Goal: Task Accomplishment & Management: Complete application form

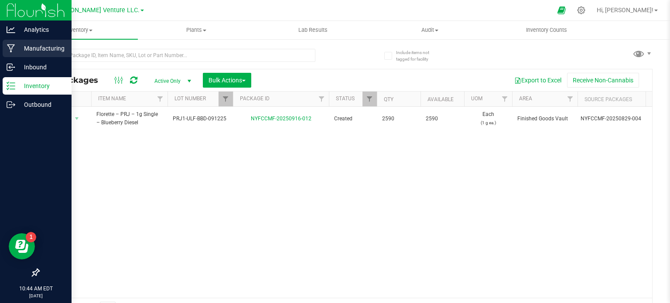
click at [28, 43] on div "Manufacturing" at bounding box center [37, 48] width 69 height 17
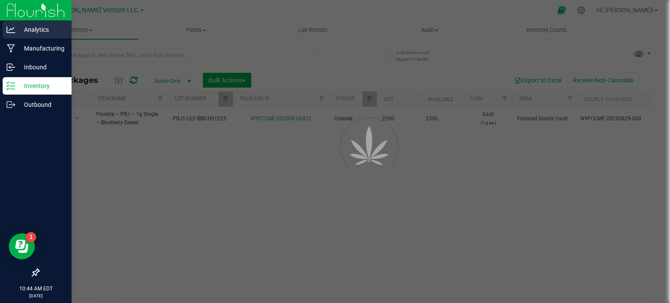
drag, startPoint x: 38, startPoint y: 45, endPoint x: 30, endPoint y: 34, distance: 13.3
click at [38, 44] on p "Manufacturing" at bounding box center [41, 48] width 52 height 10
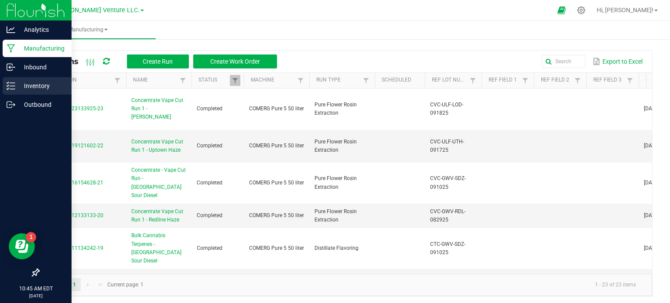
click at [28, 83] on p "Inventory" at bounding box center [41, 86] width 52 height 10
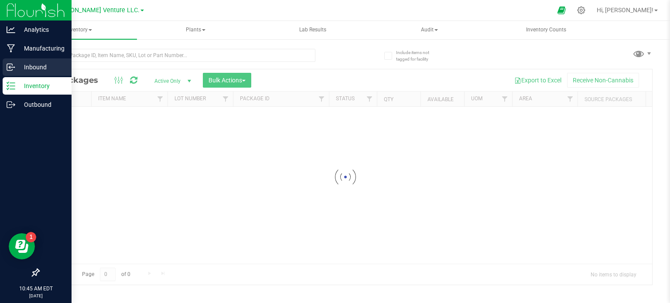
click at [51, 68] on p "Inbound" at bounding box center [41, 67] width 52 height 10
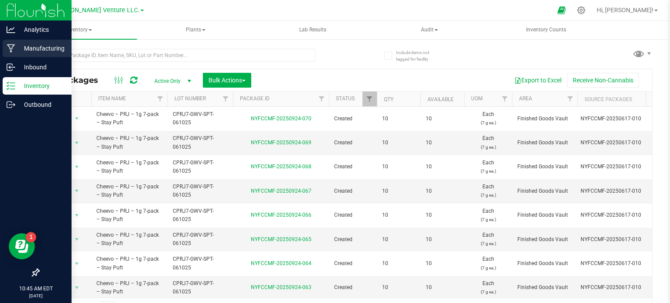
click at [42, 47] on p "Manufacturing" at bounding box center [41, 48] width 52 height 10
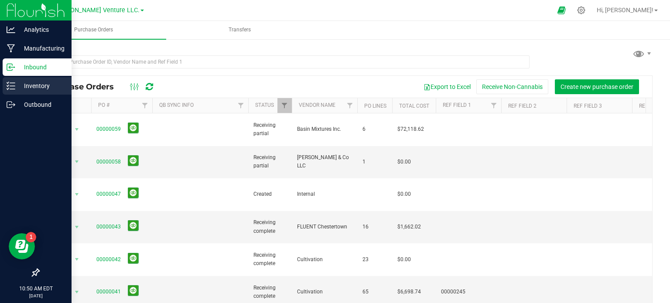
click at [44, 84] on p "Inventory" at bounding box center [41, 86] width 52 height 10
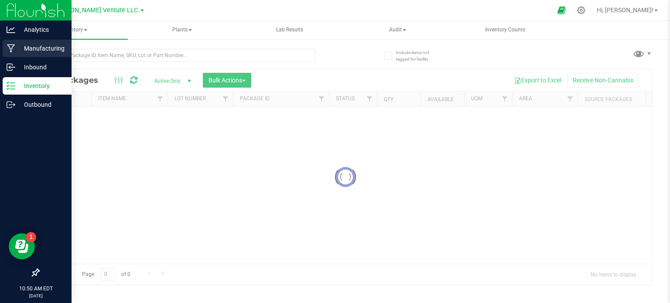
click at [42, 47] on p "Manufacturing" at bounding box center [41, 48] width 52 height 10
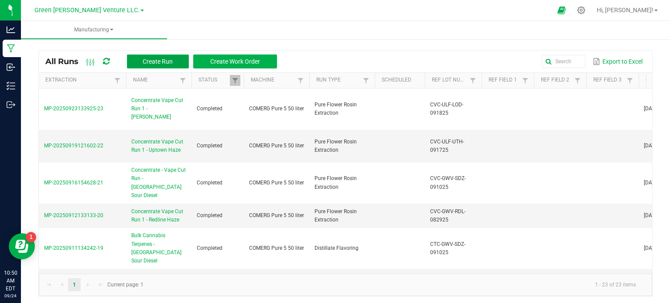
click at [169, 55] on button "Create Run" at bounding box center [158, 61] width 62 height 14
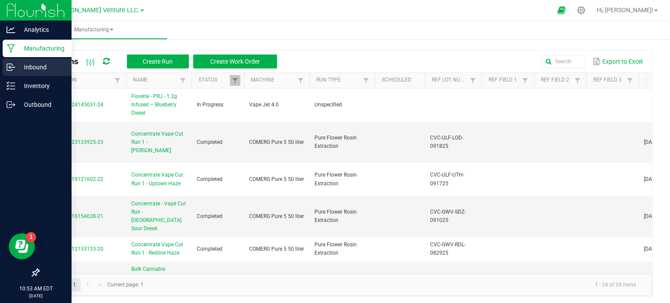
click at [30, 71] on p "Inbound" at bounding box center [41, 67] width 52 height 10
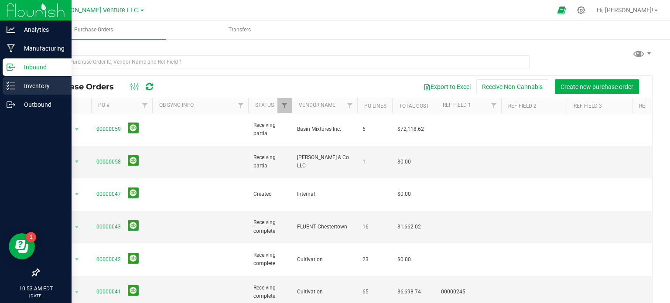
click at [20, 81] on p "Inventory" at bounding box center [41, 86] width 52 height 10
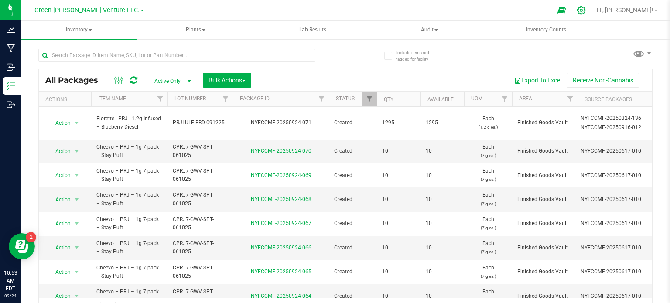
click at [586, 7] on icon at bounding box center [580, 10] width 9 height 9
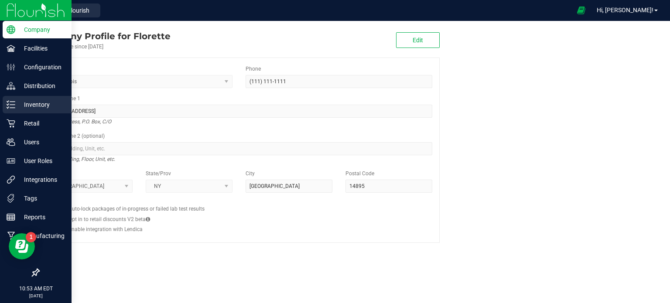
click at [61, 109] on p "Inventory" at bounding box center [41, 104] width 52 height 10
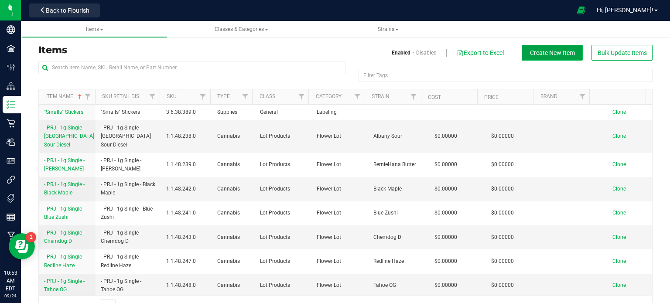
click at [547, 49] on span "Create New Item" at bounding box center [552, 52] width 45 height 7
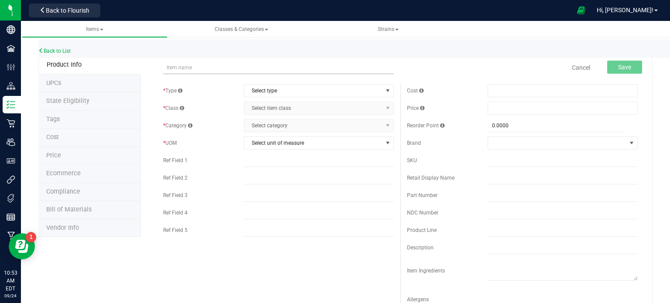
click at [211, 68] on input "text" at bounding box center [278, 67] width 231 height 13
type input "Florette - PRJ - 1.2g Infused – Uptown Haze"
click at [293, 89] on span "Select type" at bounding box center [313, 91] width 138 height 12
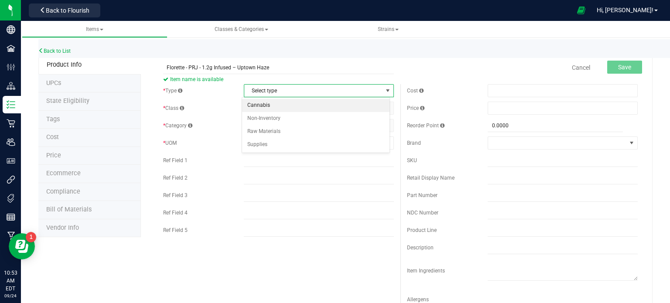
click at [293, 105] on li "Cannabis" at bounding box center [315, 105] width 147 height 13
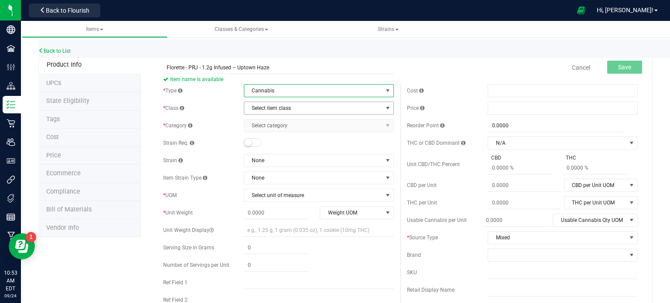
click at [293, 108] on span "Select item class" at bounding box center [313, 108] width 138 height 12
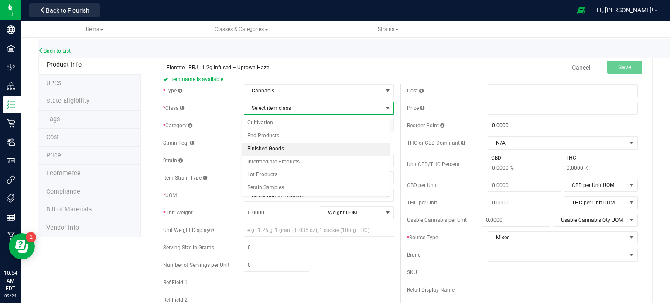
click at [294, 147] on li "Finished Goods" at bounding box center [315, 149] width 147 height 13
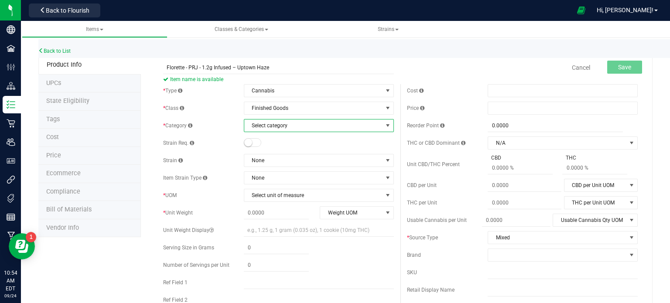
click at [296, 126] on span "Select category" at bounding box center [313, 125] width 138 height 12
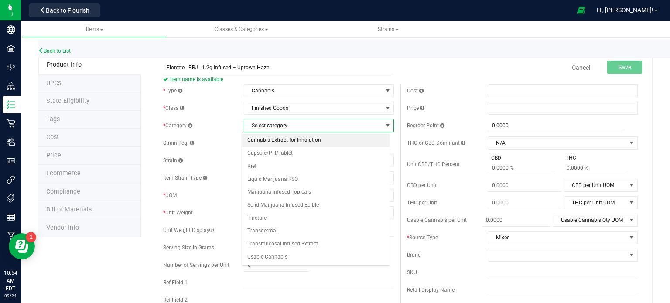
click at [288, 143] on li "Cannabis Extract for Inhalation" at bounding box center [315, 140] width 147 height 13
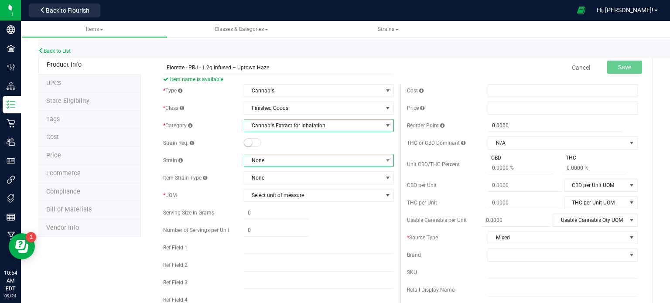
click at [268, 164] on span "None" at bounding box center [313, 160] width 138 height 12
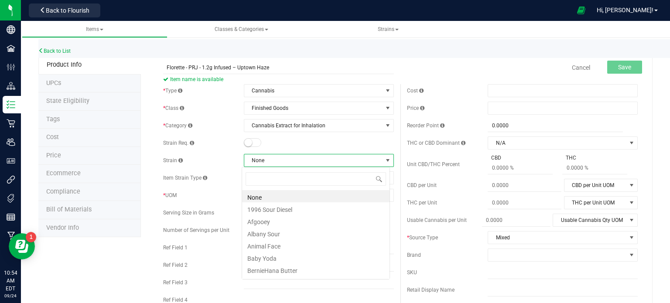
scroll to position [13, 148]
type input "up"
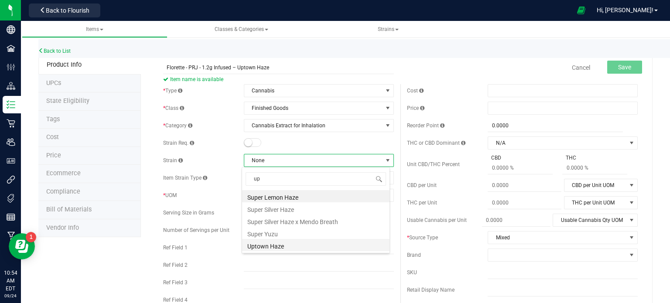
click at [268, 250] on li "Uptown Haze" at bounding box center [315, 245] width 147 height 12
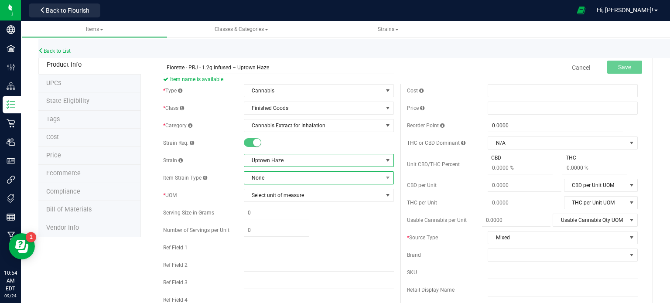
click at [269, 182] on span "None" at bounding box center [313, 178] width 138 height 12
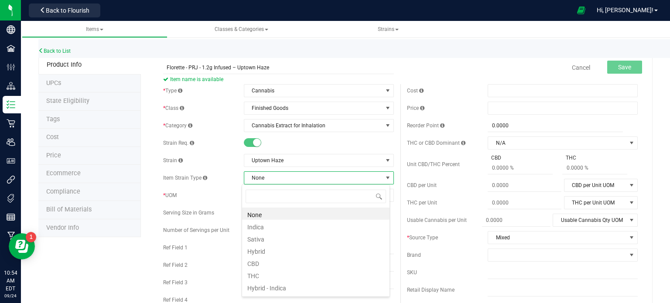
click at [269, 182] on span "None" at bounding box center [313, 178] width 138 height 12
click at [303, 172] on span "None" at bounding box center [313, 178] width 138 height 12
click at [279, 241] on li "Sativa" at bounding box center [315, 238] width 147 height 12
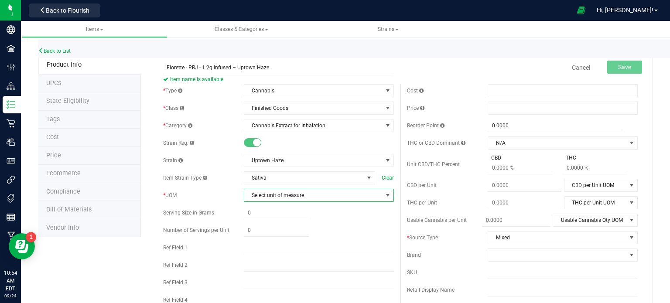
click at [285, 193] on span "Select unit of measure" at bounding box center [313, 195] width 138 height 12
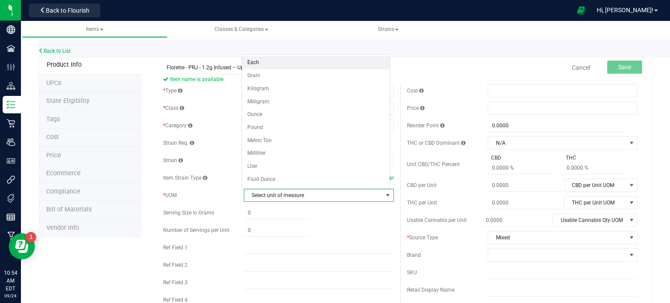
click at [265, 66] on li "Each" at bounding box center [315, 62] width 147 height 13
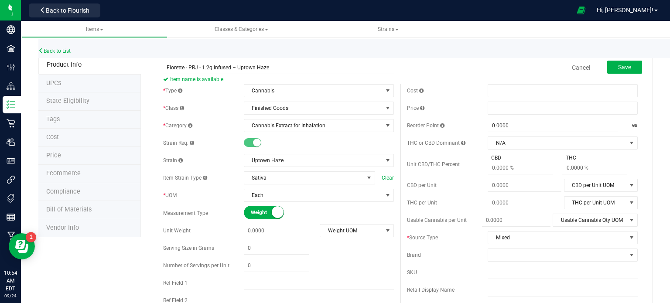
click at [269, 232] on span at bounding box center [276, 231] width 65 height 13
type input "1.2"
type input "1.2000"
drag, startPoint x: 357, startPoint y: 234, endPoint x: 350, endPoint y: 217, distance: 18.4
click at [357, 234] on span "Weight UOM" at bounding box center [351, 231] width 62 height 12
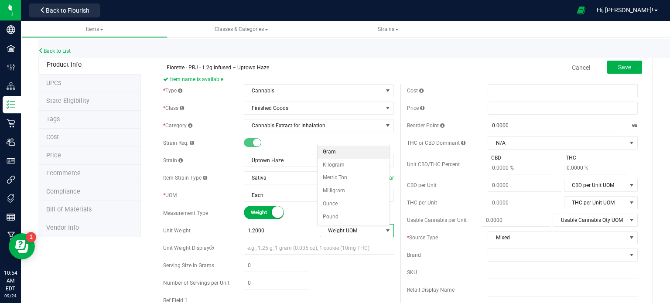
click at [335, 155] on li "Gram" at bounding box center [353, 152] width 72 height 13
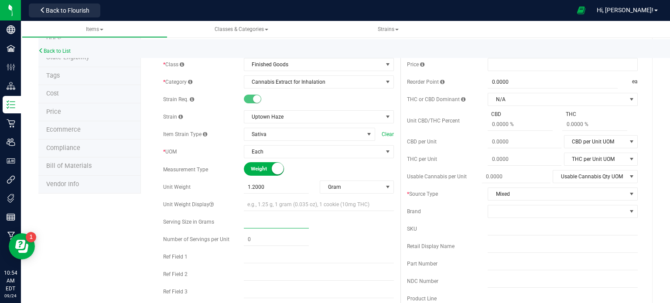
click at [258, 221] on span at bounding box center [276, 222] width 65 height 13
type input ".025"
type input "0.0250"
click at [262, 241] on span at bounding box center [276, 239] width 65 height 13
type input "48"
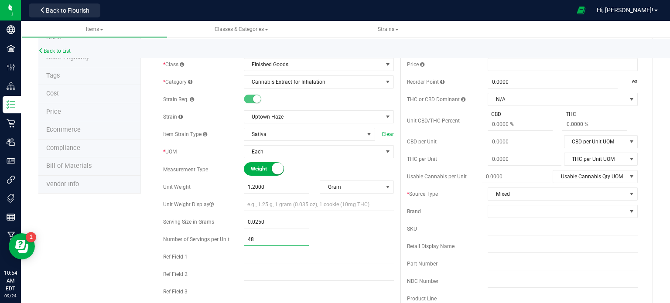
type input "48.00"
click at [541, 190] on span "Mixed" at bounding box center [557, 194] width 138 height 12
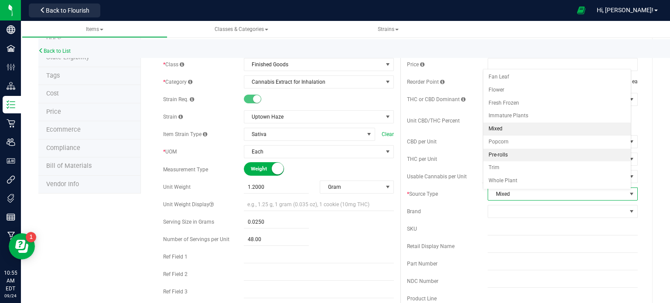
click at [500, 155] on li "Pre-rolls" at bounding box center [556, 155] width 147 height 13
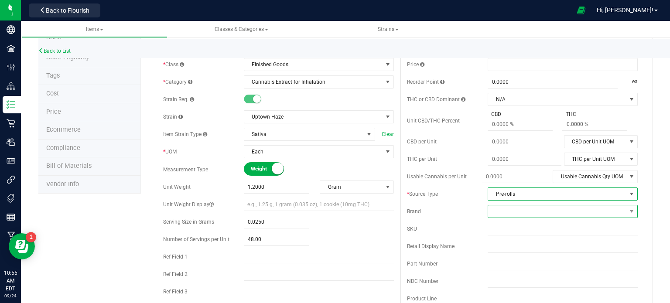
click at [501, 209] on span at bounding box center [557, 211] width 138 height 12
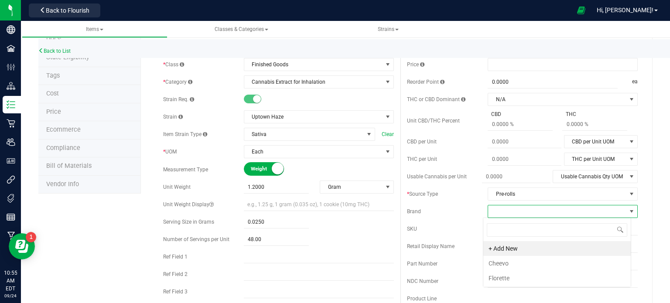
scroll to position [13, 148]
click at [501, 282] on li "Florette" at bounding box center [556, 278] width 147 height 15
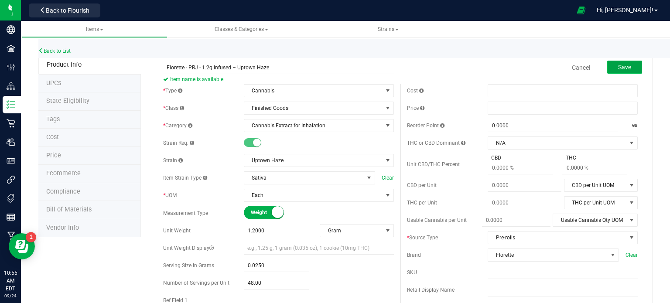
click at [607, 65] on button "Save" at bounding box center [624, 67] width 35 height 13
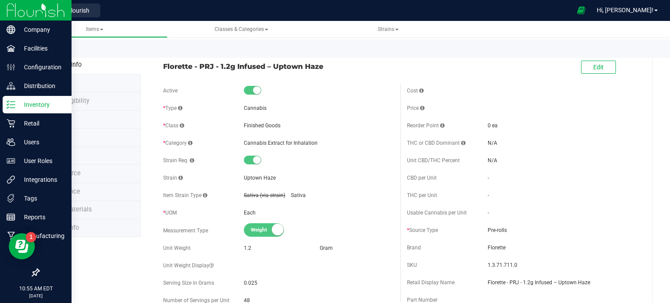
click at [43, 108] on p "Inventory" at bounding box center [41, 104] width 52 height 10
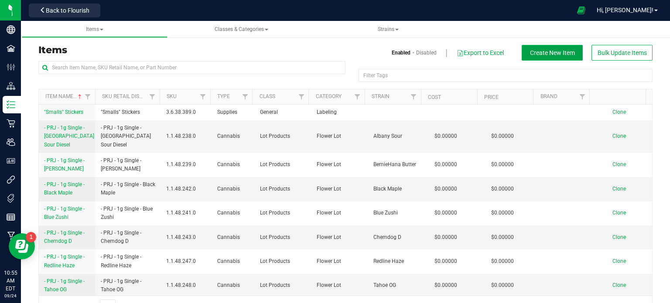
click at [559, 53] on span "Create New Item" at bounding box center [552, 52] width 45 height 7
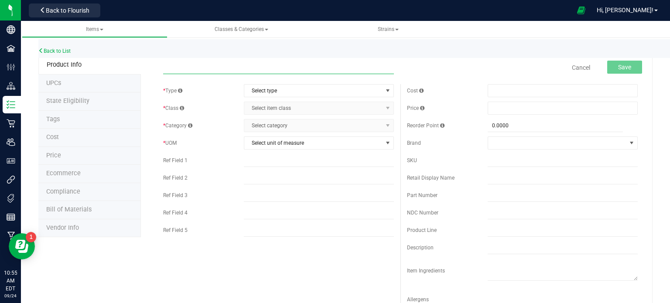
click at [163, 71] on input "text" at bounding box center [278, 67] width 231 height 13
paste input "Florette - PRJ - 1.2g Infused – Rozay [PERSON_NAME]"
type input "Florette - PRJ - 1.2g Infused – Rozay [PERSON_NAME]"
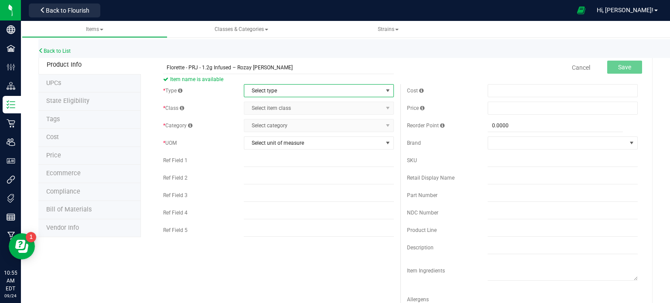
click at [300, 91] on span "Select type" at bounding box center [313, 91] width 138 height 12
click at [283, 109] on li "Cannabis" at bounding box center [315, 105] width 147 height 13
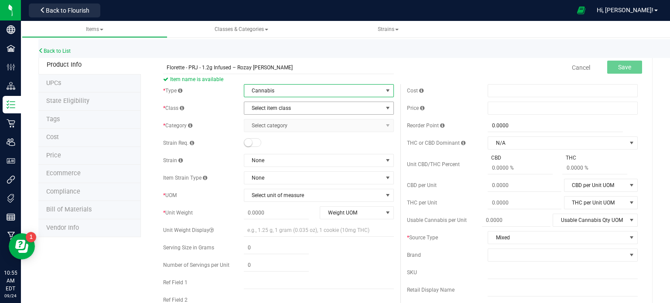
click at [300, 107] on span "Select item class" at bounding box center [313, 108] width 138 height 12
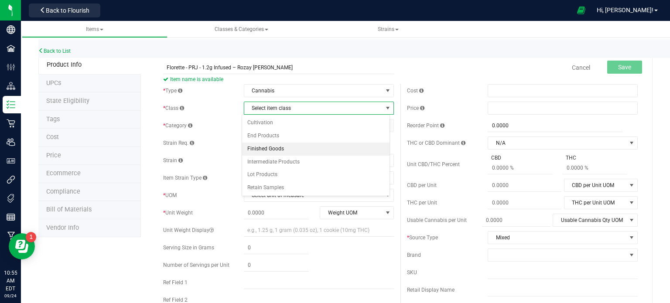
click at [293, 151] on li "Finished Goods" at bounding box center [315, 149] width 147 height 13
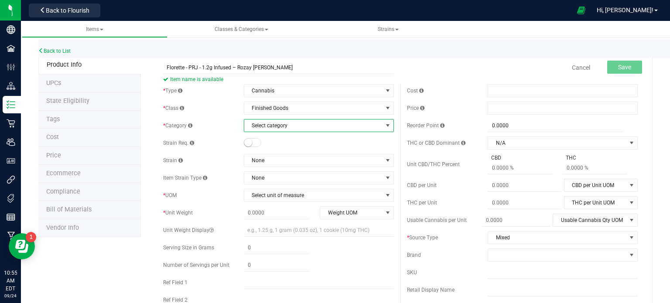
click at [285, 124] on span "Select category" at bounding box center [313, 125] width 138 height 12
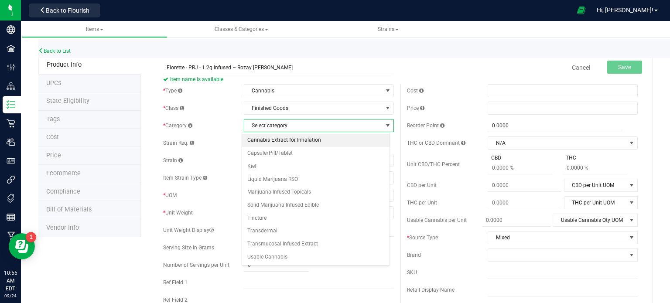
click at [306, 140] on li "Cannabis Extract for Inhalation" at bounding box center [315, 140] width 147 height 13
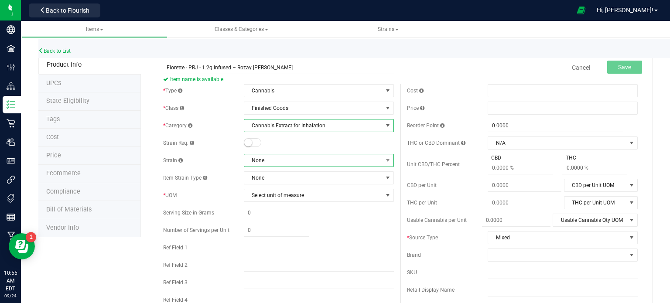
click at [283, 164] on span "None" at bounding box center [313, 160] width 138 height 12
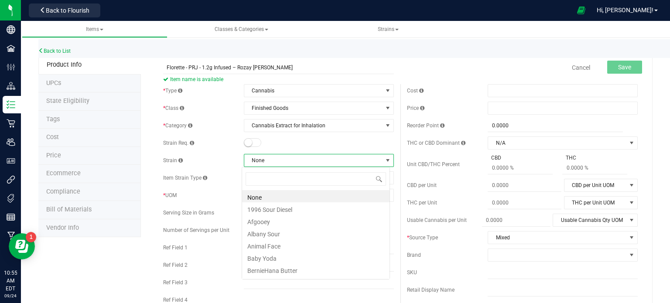
scroll to position [13, 148]
type input "ro"
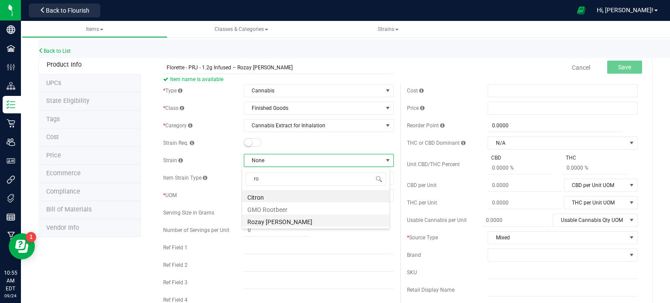
click at [279, 221] on li "Rozay [PERSON_NAME]" at bounding box center [315, 221] width 147 height 12
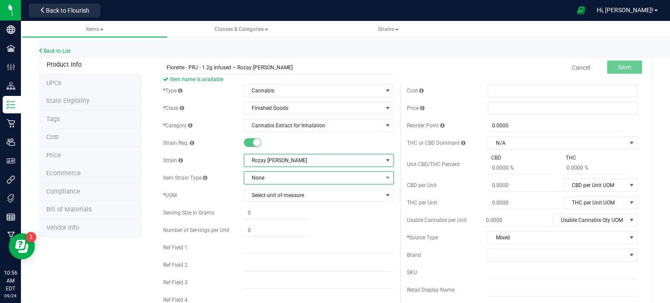
click at [288, 178] on span "None" at bounding box center [313, 178] width 138 height 12
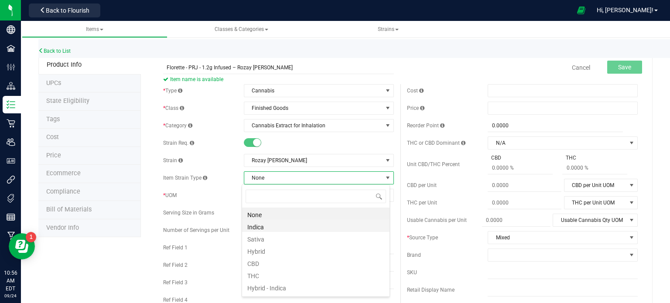
click at [283, 229] on li "Indica" at bounding box center [315, 226] width 147 height 12
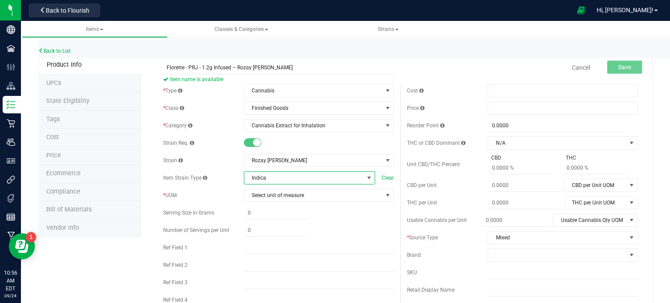
click at [282, 177] on span "Indica" at bounding box center [303, 178] width 119 height 12
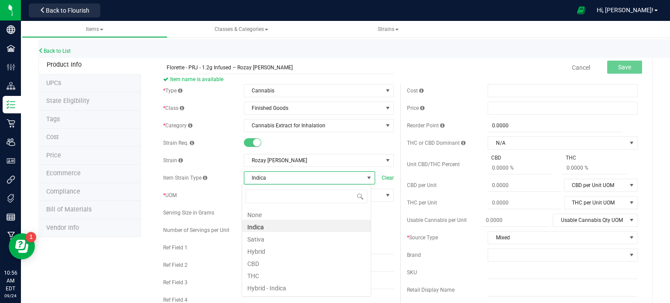
scroll to position [13, 129]
click at [282, 179] on span "Indica" at bounding box center [303, 178] width 119 height 12
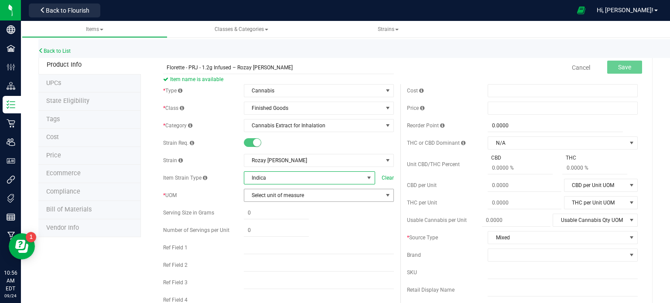
click at [283, 199] on span "Select unit of measure" at bounding box center [313, 195] width 138 height 12
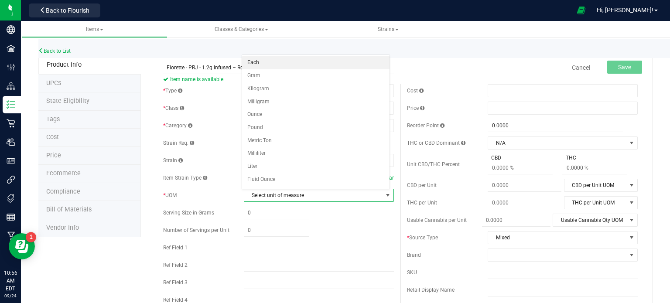
click at [263, 59] on li "Each" at bounding box center [315, 62] width 147 height 13
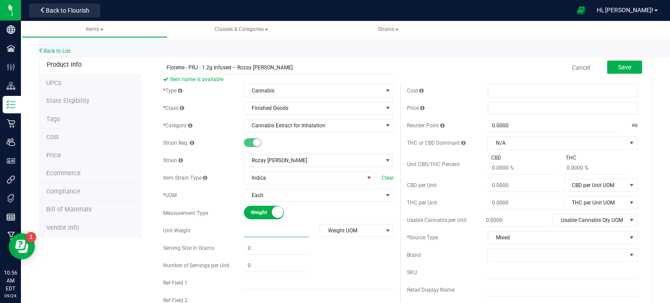
click at [268, 233] on span at bounding box center [276, 231] width 65 height 13
type input "1.2"
type input "1.2000"
click at [364, 235] on span "Weight UOM" at bounding box center [351, 231] width 62 height 12
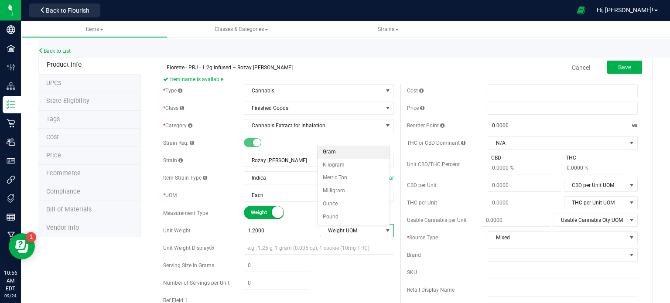
click at [336, 150] on li "Gram" at bounding box center [353, 152] width 72 height 13
click at [262, 265] on span at bounding box center [276, 265] width 65 height 13
type input ".025"
type input "0.0250"
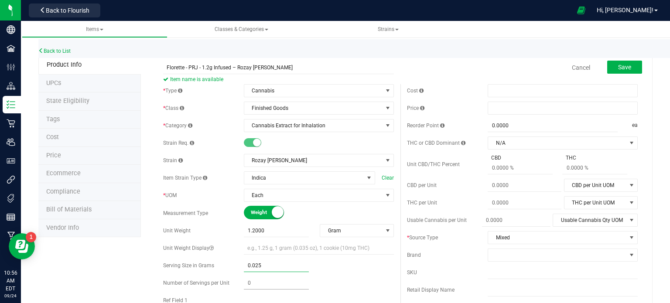
click at [266, 279] on span at bounding box center [276, 283] width 65 height 13
type input "48"
type input "48.00"
click at [343, 269] on div "0.0250 0.025" at bounding box center [319, 265] width 150 height 13
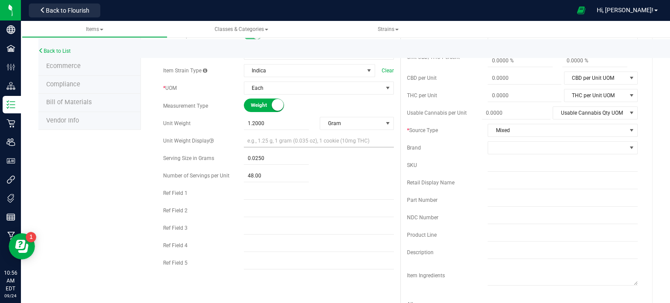
scroll to position [0, 0]
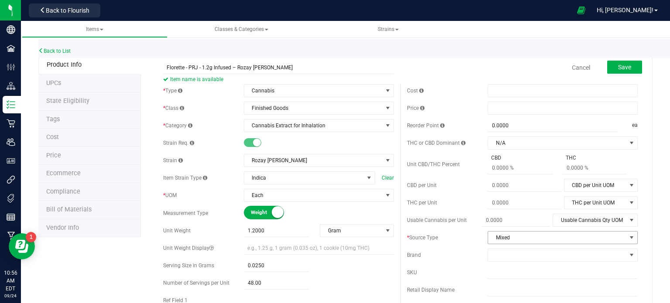
click at [562, 238] on span "Mixed" at bounding box center [557, 238] width 138 height 12
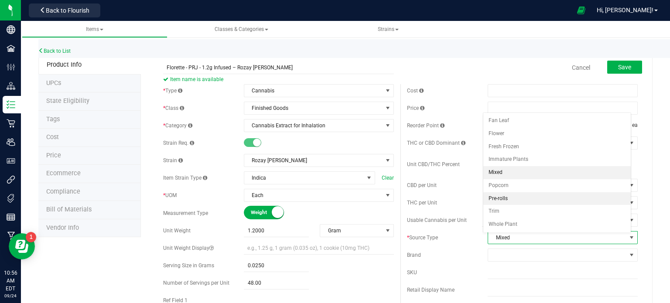
drag, startPoint x: 530, startPoint y: 201, endPoint x: 527, endPoint y: 226, distance: 25.0
click at [530, 202] on li "Pre-rolls" at bounding box center [556, 198] width 147 height 13
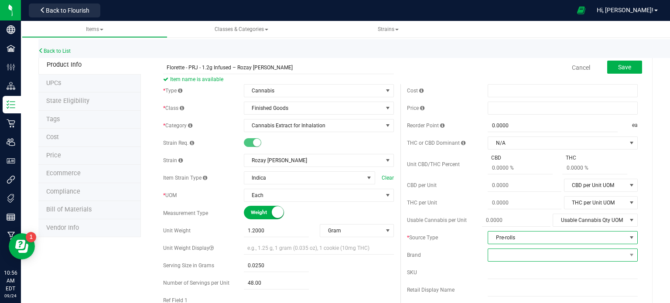
click at [517, 252] on span at bounding box center [557, 255] width 138 height 12
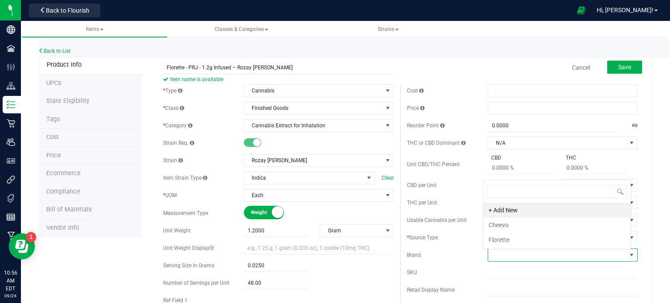
scroll to position [13, 146]
click at [504, 240] on li "Florette" at bounding box center [556, 239] width 147 height 15
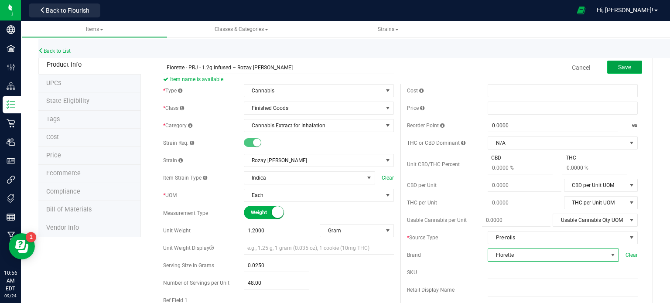
click at [623, 67] on span "Save" at bounding box center [624, 67] width 13 height 7
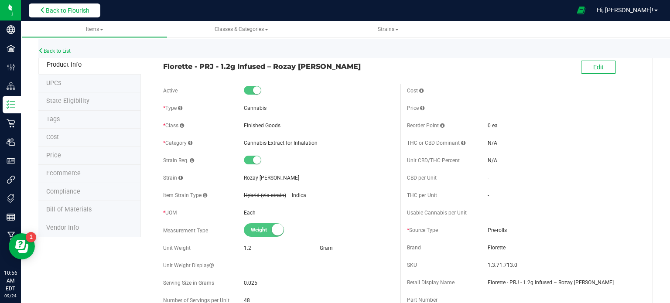
click at [83, 13] on span "Back to Flourish" at bounding box center [68, 10] width 44 height 7
